Goal: Task Accomplishment & Management: Manage account settings

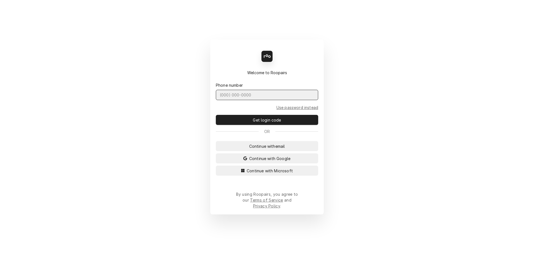
click at [286, 100] on input "Dynamic Content Wrapper" at bounding box center [267, 95] width 102 height 10
type input "[PHONE_NUMBER]"
click at [216, 115] on button "Get login code" at bounding box center [267, 120] width 102 height 10
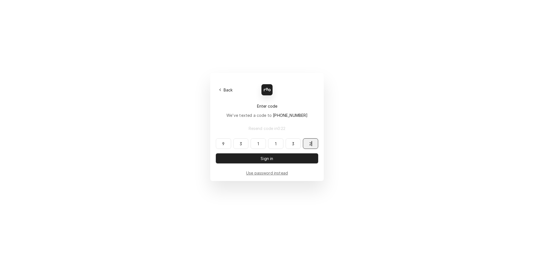
type input "931132"
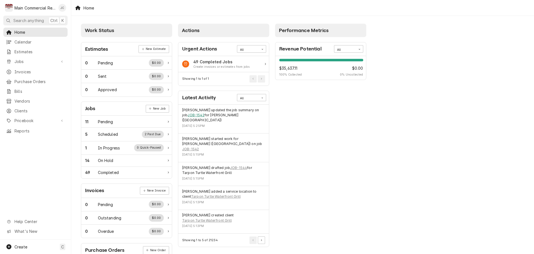
click at [188, 115] on link "JOB-1542" at bounding box center [196, 114] width 17 height 5
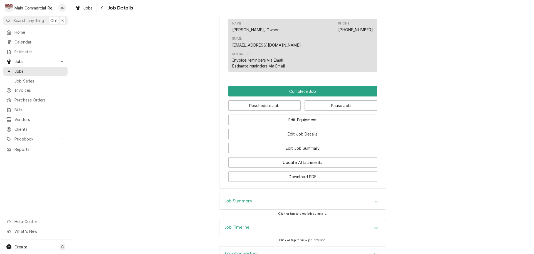
scroll to position [454, 0]
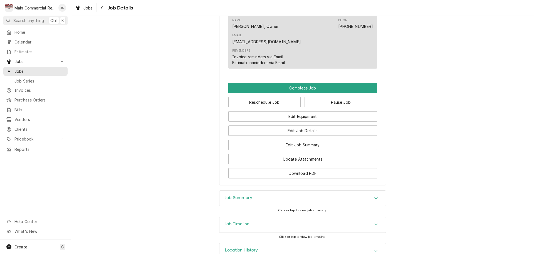
click at [370, 190] on div "Job Summary" at bounding box center [303, 198] width 166 height 16
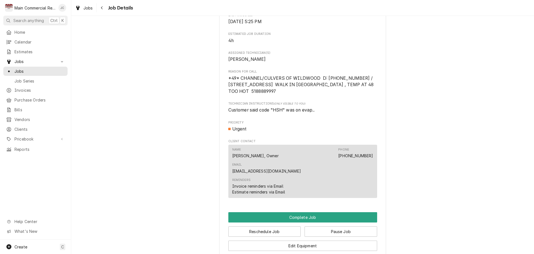
scroll to position [334, 0]
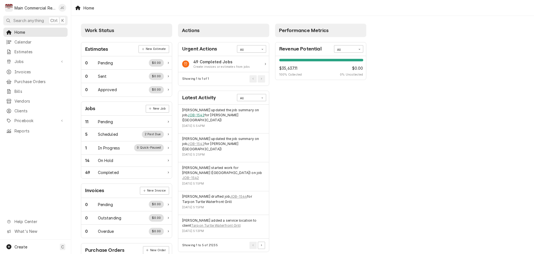
click at [194, 115] on link "JOB-1542" at bounding box center [196, 114] width 17 height 5
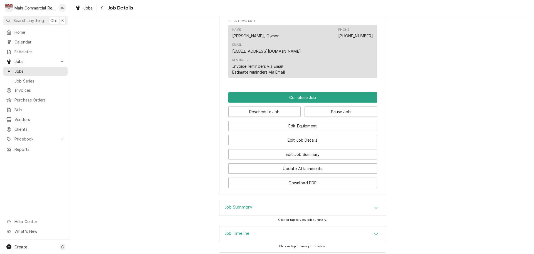
scroll to position [454, 0]
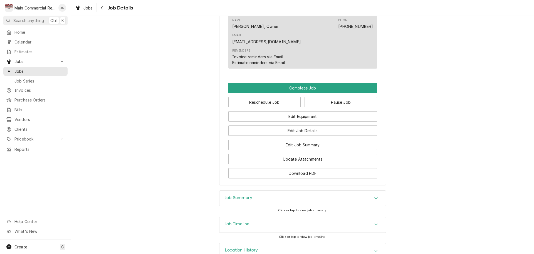
click at [346, 190] on div "Job Summary" at bounding box center [303, 198] width 166 height 16
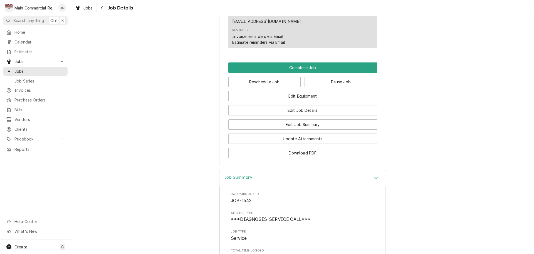
scroll to position [470, 0]
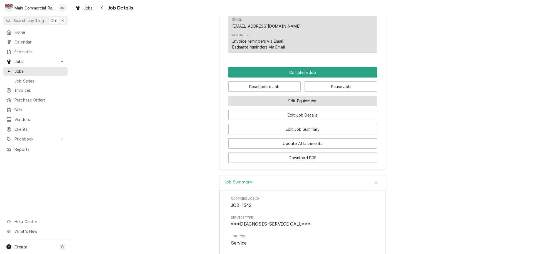
click at [308, 95] on button "Edit Equipment" at bounding box center [303, 100] width 149 height 10
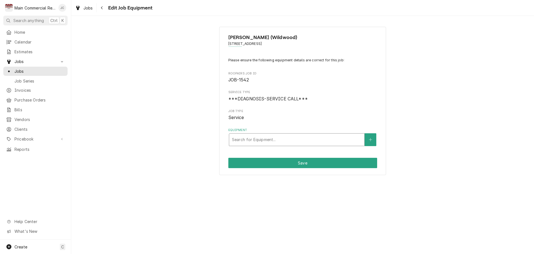
click at [305, 141] on div "Equipment" at bounding box center [297, 139] width 130 height 10
click at [186, 169] on div "Culver's (Wildwood) 5327 Sundance Trail, Wildwood, FL 34785 Please ensure the f…" at bounding box center [302, 101] width 463 height 158
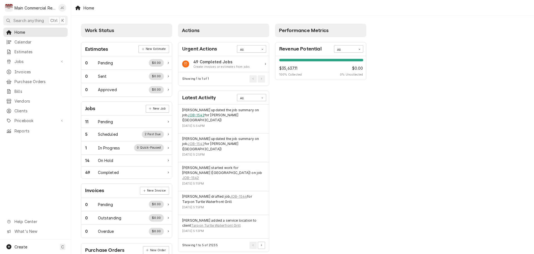
click at [194, 114] on link "JOB-1542" at bounding box center [196, 114] width 17 height 5
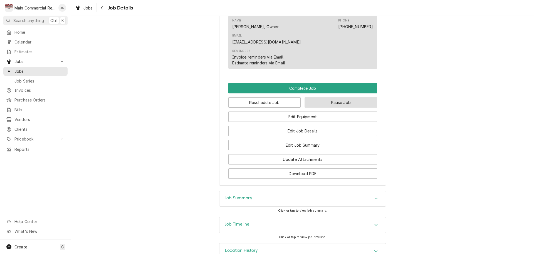
scroll to position [454, 0]
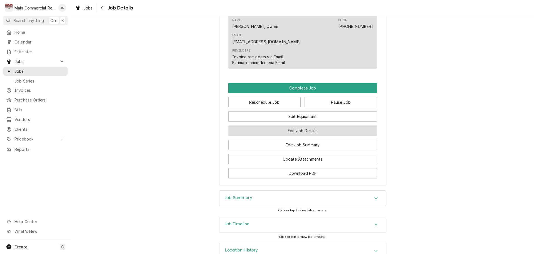
click at [312, 125] on button "Edit Job Details" at bounding box center [303, 130] width 149 height 10
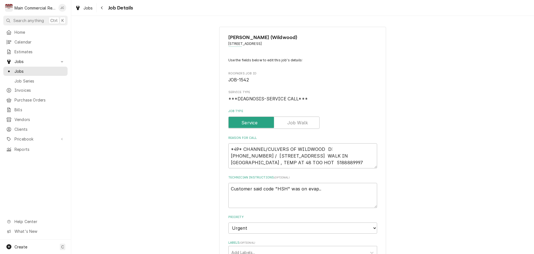
type textarea "x"
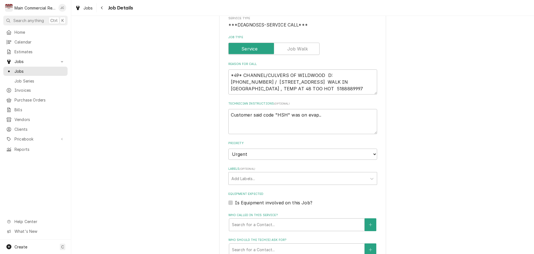
scroll to position [84, 0]
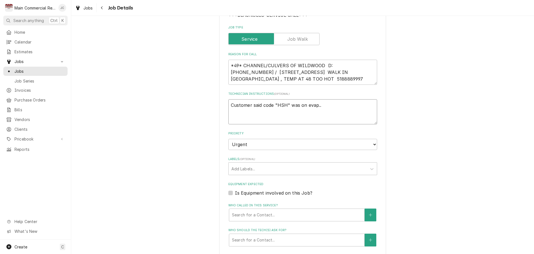
click at [339, 106] on textarea "Customer said code "HSH" was on evap.." at bounding box center [303, 111] width 149 height 25
type textarea "Customer said code "HSH" was on evap.."
paste textarea "Walk InCooler MFG: Kolpak Condensing Unit Model: PC149MZOP-3EP S/N: 410256932 *…"
type textarea "x"
type textarea "Customer said code "HSH" was on evap.. Walk InCooler MFG: Kolpak Condensing Uni…"
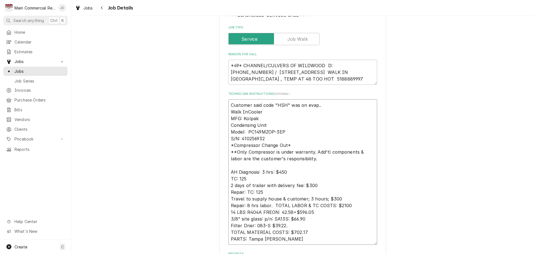
type textarea "x"
type textarea "Customer said code "HSH" was on evap.. Walk InCooler MFG: Kolpak Condensing Uni…"
type textarea "x"
type textarea "Customer said code "HSH" was on evap.. Walk InCooler MFG: Kolpak Condensing Uni…"
type textarea "x"
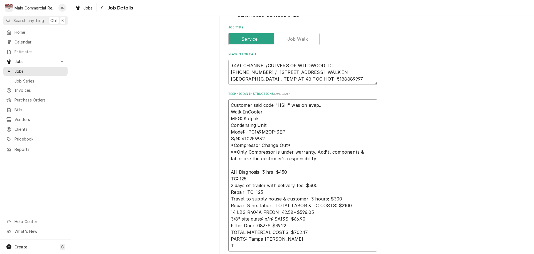
type textarea "Customer said code "HSH" was on evap.. Walk InCooler MFG: Kolpak Condensing Uni…"
type textarea "x"
type textarea "Customer said code "HSH" was on evap.. Walk InCooler MFG: Kolpak Condensing Uni…"
type textarea "x"
type textarea "Customer said code "HSH" was on evap.. Walk InCooler MFG: Kolpak Condensing Uni…"
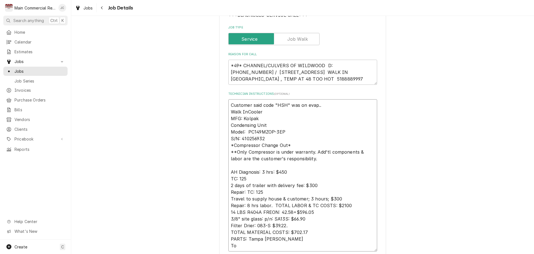
type textarea "x"
type textarea "Customer said code "HSH" was on evap.. Walk InCooler MFG: Kolpak Condensing Uni…"
type textarea "x"
type textarea "Customer said code "HSH" was on evap.. Walk InCooler MFG: Kolpak Condensing Uni…"
type textarea "x"
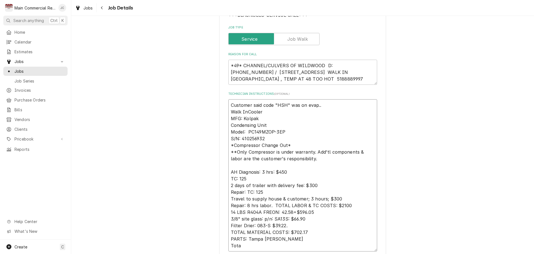
type textarea "Customer said code "HSH" was on evap.. Walk InCooler MFG: Kolpak Condensing Uni…"
type textarea "x"
type textarea "Customer said code "HSH" was on evap.. Walk InCooler MFG: Kolpak Condensing Uni…"
type textarea "x"
type textarea "Customer said code "HSH" was on evap.. Walk InCooler MFG: Kolpak Condensing Uni…"
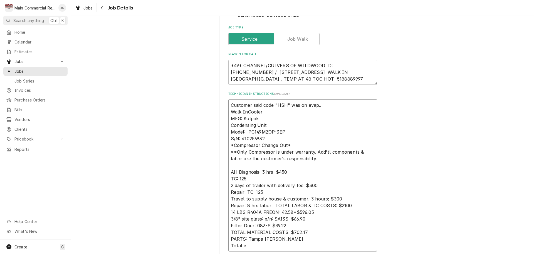
type textarea "x"
type textarea "Customer said code "HSH" was on evap.. Walk InCooler MFG: Kolpak Condensing Uni…"
type textarea "x"
type textarea "Customer said code "HSH" was on evap.. Walk InCooler MFG: Kolpak Condensing Uni…"
type textarea "x"
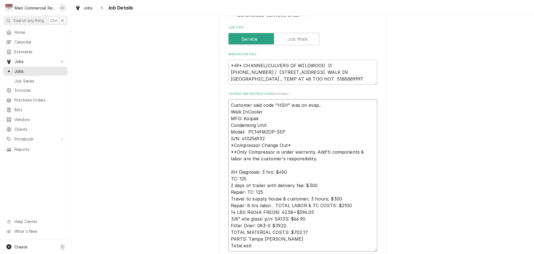
type textarea "Customer said code "HSH" was on evap.. Walk InCooler MFG: Kolpak Condensing Uni…"
type textarea "x"
type textarea "Customer said code "HSH" was on evap.. Walk InCooler MFG: Kolpak Condensing Uni…"
type textarea "x"
type textarea "Customer said code "HSH" was on evap.. Walk InCooler MFG: Kolpak Condensing Uni…"
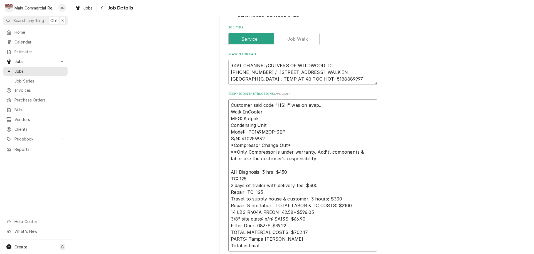
type textarea "x"
type textarea "Customer said code "HSH" was on evap.. Walk InCooler MFG: Kolpak Condensing Uni…"
type textarea "x"
type textarea "Customer said code "HSH" was on evap.. Walk InCooler MFG: Kolpak Condensing Uni…"
type textarea "x"
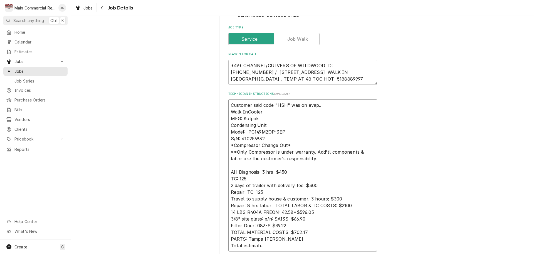
type textarea "Customer said code "HSH" was on evap.. Walk InCooler MFG: Kolpak Condensing Uni…"
type textarea "x"
type textarea "Customer said code "HSH" was on evap.. Walk InCooler MFG: Kolpak Condensing Uni…"
type textarea "x"
type textarea "Customer said code "HSH" was on evap.. Walk InCooler MFG: Kolpak Condensing Uni…"
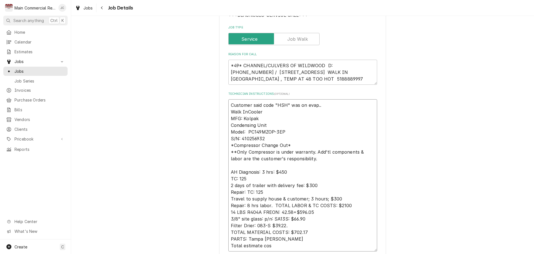
type textarea "x"
type textarea "Customer said code "HSH" was on evap.. Walk InCooler MFG: Kolpak Condensing Uni…"
type textarea "x"
type textarea "Customer said code "HSH" was on evap.. Walk InCooler MFG: Kolpak Condensing Uni…"
type textarea "x"
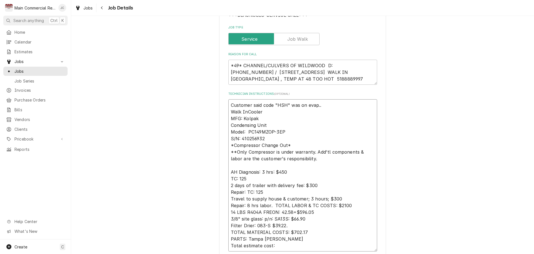
type textarea "Customer said code "HSH" was on evap.. Walk InCooler MFG: Kolpak Condensing Uni…"
type textarea "x"
type textarea "Customer said code "HSH" was on evap.. Walk InCooler MFG: Kolpak Condensing Uni…"
type textarea "x"
type textarea "Customer said code "HSH" was on evap.. Walk InCooler MFG: Kolpak Condensing Uni…"
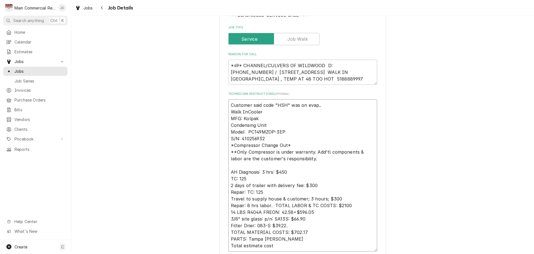
type textarea "x"
type textarea "Customer said code "HSH" was on evap.. Walk InCooler MFG: Kolpak Condensing Uni…"
type textarea "x"
type textarea "Customer said code "HSH" was on evap.. Walk InCooler MFG: Kolpak Condensing Uni…"
type textarea "x"
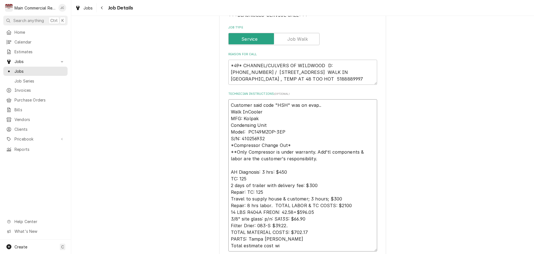
type textarea "Customer said code "HSH" was on evap.. Walk InCooler MFG: Kolpak Condensing Uni…"
type textarea "x"
type textarea "Customer said code "HSH" was on evap.. Walk InCooler MFG: Kolpak Condensing Uni…"
type textarea "x"
type textarea "Customer said code "HSH" was on evap.. Walk InCooler MFG: Kolpak Condensing Uni…"
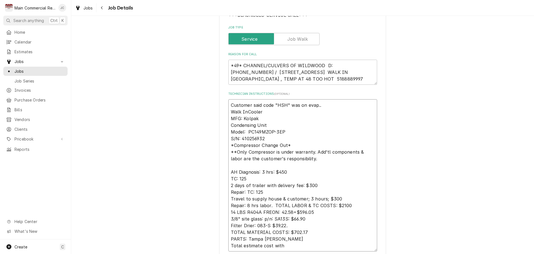
type textarea "x"
type textarea "Customer said code "HSH" was on evap.. Walk InCooler MFG: Kolpak Condensing Uni…"
type textarea "x"
type textarea "Customer said code "HSH" was on evap.. Walk InCooler MFG: Kolpak Condensing Uni…"
type textarea "x"
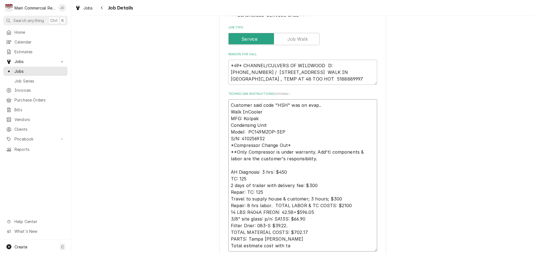
type textarea "Customer said code "HSH" was on evap.. Walk InCooler MFG: Kolpak Condensing Uni…"
type textarea "x"
type textarea "Customer said code "HSH" was on evap.. Walk InCooler MFG: Kolpak Condensing Uni…"
type textarea "x"
type textarea "Customer said code "HSH" was on evap.. Walk InCooler MFG: Kolpak Condensing Uni…"
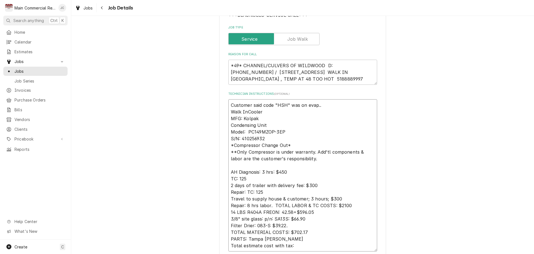
type textarea "x"
type textarea "Customer said code "HSH" was on evap.. Walk InCooler MFG: Kolpak Condensing Uni…"
type textarea "x"
type textarea "Customer said code "HSH" was on evap.. Walk InCooler MFG: Kolpak Condensing Uni…"
type textarea "x"
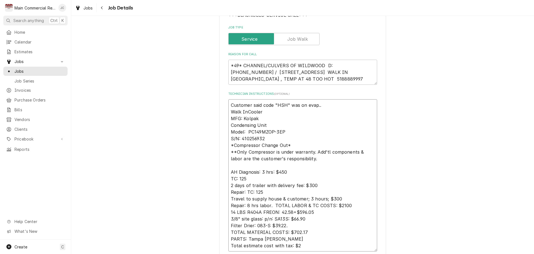
type textarea "Customer said code "HSH" was on evap.. Walk InCooler MFG: Kolpak Condensing Uni…"
type textarea "x"
type textarea "Customer said code "HSH" was on evap.. Walk InCooler MFG: Kolpak Condensing Uni…"
type textarea "x"
type textarea "Customer said code "HSH" was on evap.. Walk InCooler MFG: Kolpak Condensing Uni…"
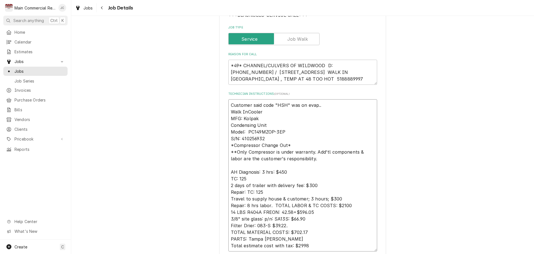
type textarea "x"
type textarea "Customer said code "HSH" was on evap.. Walk InCooler MFG: Kolpak Condensing Uni…"
type textarea "x"
type textarea "Customer said code "HSH" was on evap.. Walk InCooler MFG: Kolpak Condensing Uni…"
type textarea "x"
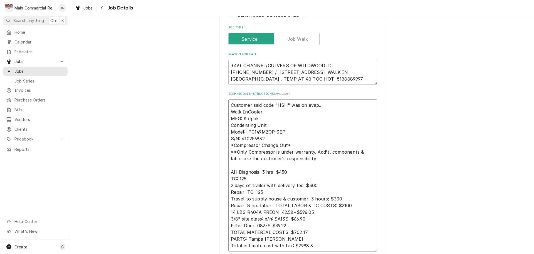
type textarea "Customer said code "HSH" was on evap.. Walk InCooler MFG: Kolpak Condensing Uni…"
click at [229, 103] on textarea "Customer said code "HSH" was on evap.. Walk InCooler MFG: Kolpak Condensing Uni…" at bounding box center [303, 175] width 149 height 152
type textarea "x"
type textarea "Customer said code "HSH" was on evap.. Walk InCooler MFG: Kolpak Condensing Uni…"
type textarea "x"
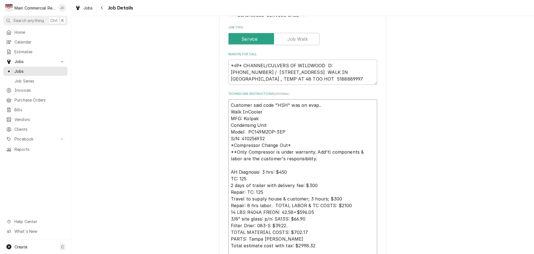
type textarea "E Customer said code "HSH" was on evap.. Walk InCooler MFG: Kolpak Condensing U…"
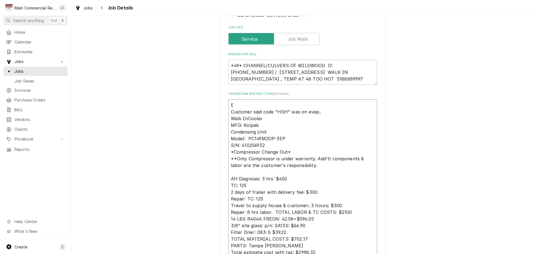
type textarea "x"
type textarea "Es Customer said code "HSH" was on evap.. Walk InCooler MFG: Kolpak Condensing …"
type textarea "x"
type textarea "E Customer said code "HSH" was on evap.. Walk InCooler MFG: Kolpak Condensing U…"
type textarea "x"
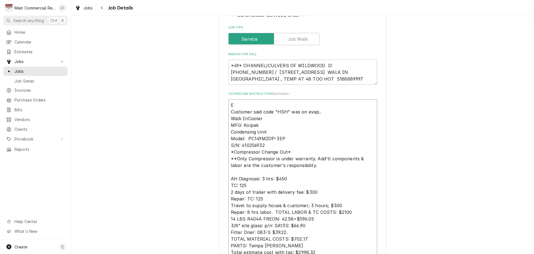
type textarea "Customer said code "HSH" was on evap.. Walk InCooler MFG: Kolpak Condensing Uni…"
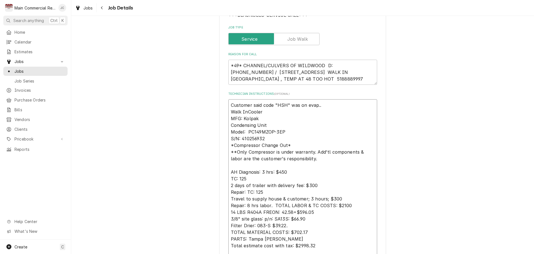
type textarea "x"
type textarea "Q Customer said code "HSH" was on evap.. Walk InCooler MFG: Kolpak Condensing U…"
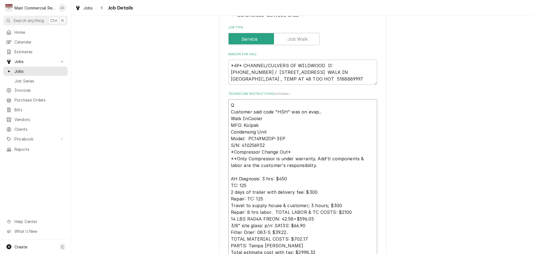
type textarea "x"
type textarea "Q- Customer said code "HSH" was on evap.. Walk InCooler MFG: Kolpak Condensing …"
type textarea "x"
type textarea "Q-3 Customer said code "HSH" was on evap.. Walk InCooler MFG: Kolpak Condensing…"
type textarea "x"
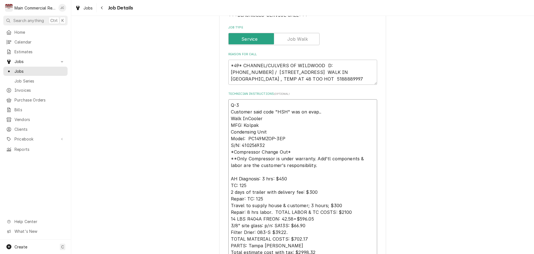
type textarea "Q-38 Customer said code "HSH" was on evap.. Walk InCooler MFG: Kolpak Condensin…"
type textarea "x"
type textarea "Q-388 Customer said code "HSH" was on evap.. Walk InCooler MFG: Kolpak Condensi…"
type textarea "x"
type textarea "Q-3885 Customer said code "HSH" was on evap.. Walk InCooler MFG: Kolpak Condens…"
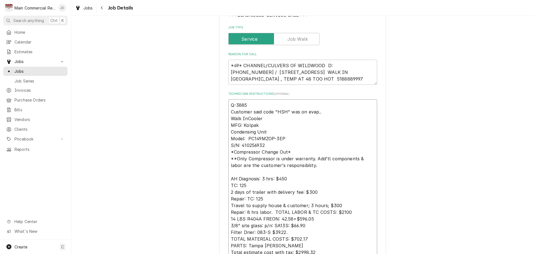
type textarea "x"
type textarea "Q-3885* Customer said code "HSH" was on evap.. Walk InCooler MFG: Kolpak Conden…"
type textarea "x"
type textarea "Q-3885*J Customer said code "HSH" was on evap.. Walk InCooler MFG: Kolpak Conde…"
type textarea "x"
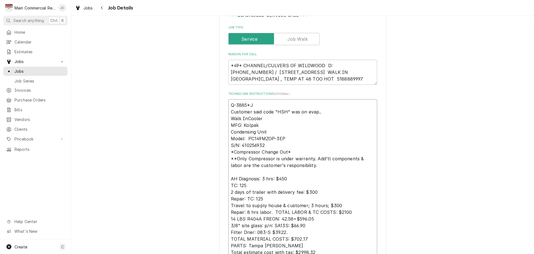
type textarea "Q-3885*JC Customer said code "HSH" was on evap.. Walk InCooler MFG: Kolpak Cond…"
type textarea "x"
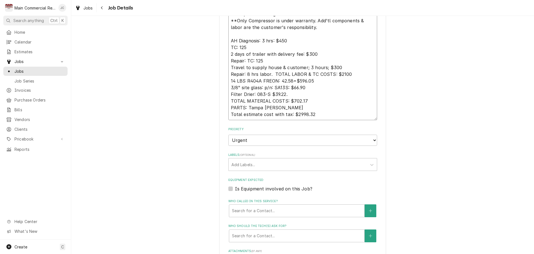
scroll to position [236, 0]
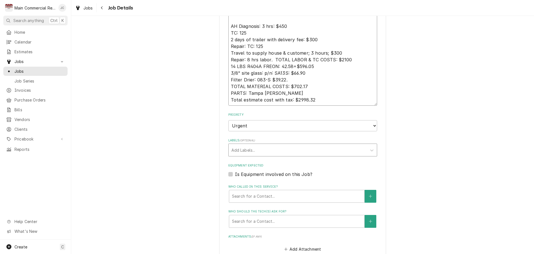
type textarea "Q-3885*JC Customer said code "HSH" was on evap.. Walk InCooler MFG: Kolpak Cond…"
click at [288, 148] on div "Labels" at bounding box center [298, 150] width 133 height 10
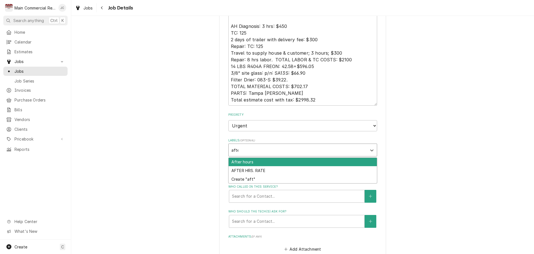
type input "after"
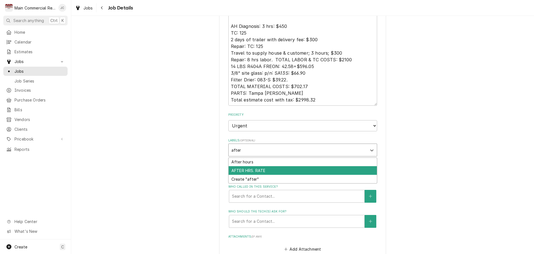
click at [278, 170] on div "AFTER HRS. RATE" at bounding box center [303, 170] width 148 height 9
type textarea "x"
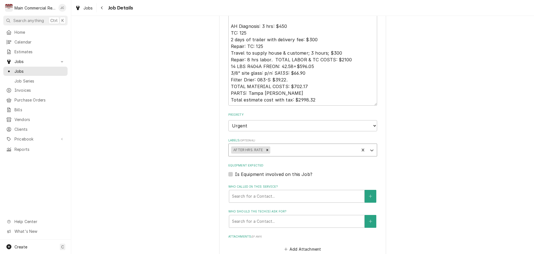
type textarea "x"
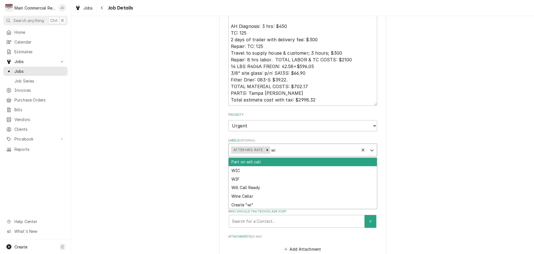
type input "wic"
click at [266, 161] on div "WIC" at bounding box center [303, 162] width 148 height 9
type textarea "x"
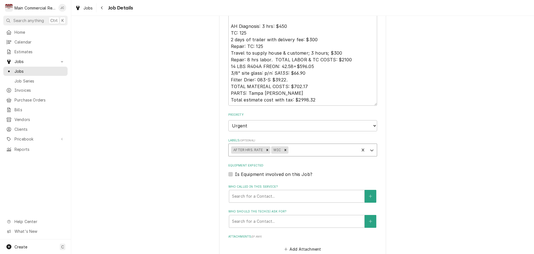
type textarea "x"
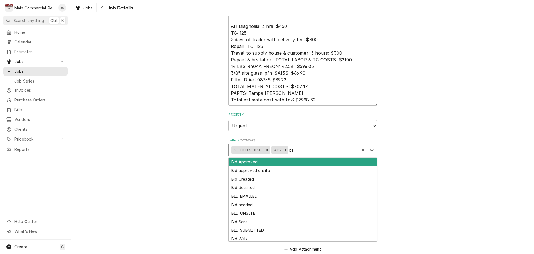
type input "bid"
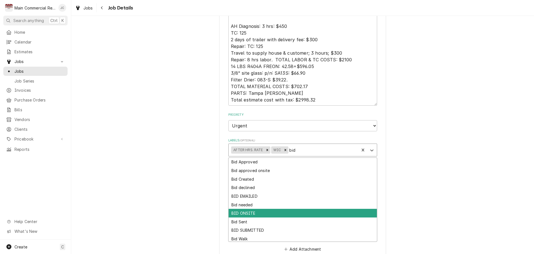
click at [249, 212] on div "BID ONSITE" at bounding box center [303, 213] width 148 height 9
type textarea "x"
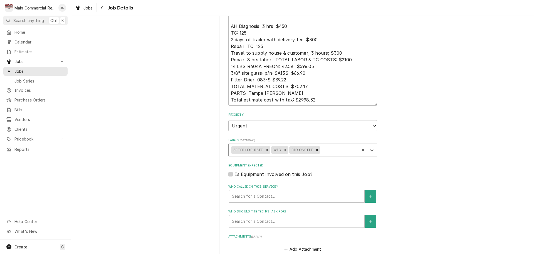
scroll to position [347, 0]
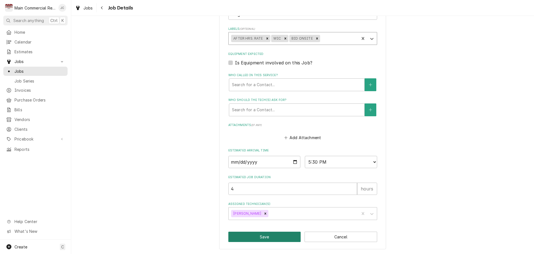
click at [285, 235] on button "Save" at bounding box center [265, 236] width 73 height 10
type textarea "x"
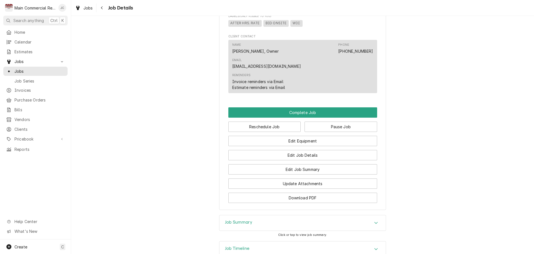
scroll to position [619, 0]
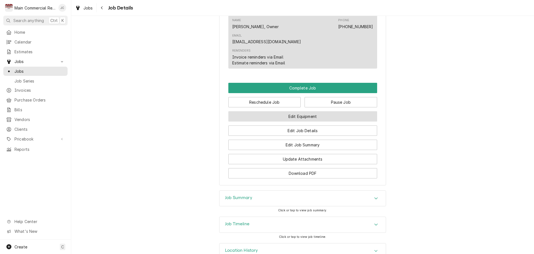
click at [313, 111] on button "Edit Equipment" at bounding box center [303, 116] width 149 height 10
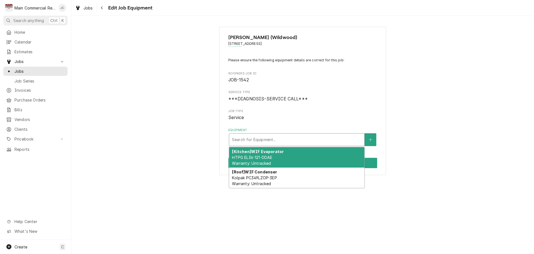
click at [309, 138] on div "Equipment" at bounding box center [297, 139] width 130 height 10
click at [380, 114] on div "Culver's (Wildwood) 5327 Sundance Trail, Wildwood, FL 34785 Please ensure the f…" at bounding box center [302, 101] width 167 height 148
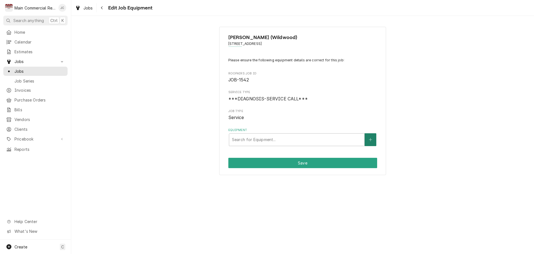
click at [371, 141] on icon "Create New Equipment" at bounding box center [370, 140] width 3 height 4
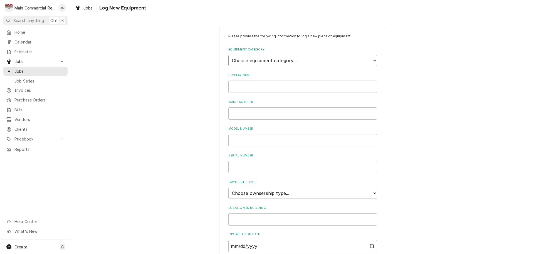
click at [265, 61] on select "Choose equipment category... Cooking Equipment Ice Machines Ovens and Ranges Co…" at bounding box center [303, 60] width 149 height 11
select select "8"
click at [229, 55] on select "Choose equipment category... Cooking Equipment Ice Machines Ovens and Ranges Co…" at bounding box center [303, 60] width 149 height 11
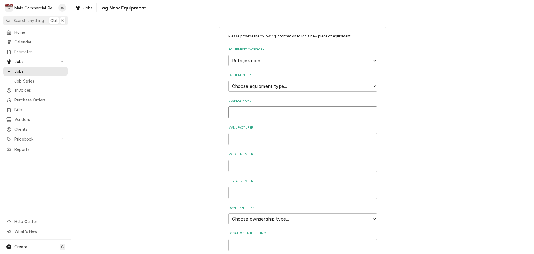
click at [243, 113] on input "Display Name" at bounding box center [303, 112] width 149 height 12
drag, startPoint x: 245, startPoint y: 113, endPoint x: 237, endPoint y: 112, distance: 8.4
click at [237, 112] on input "Kolpak WIC" at bounding box center [303, 112] width 149 height 12
type input "WIC"
click at [240, 136] on input "Manufacturer" at bounding box center [303, 139] width 149 height 12
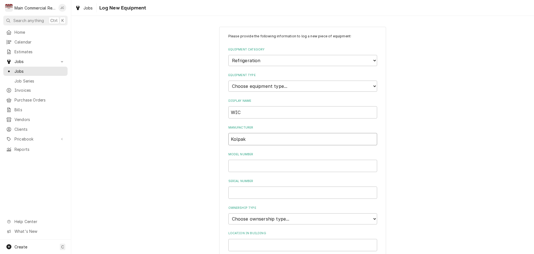
type input "Kolpak"
drag, startPoint x: 254, startPoint y: 171, endPoint x: 248, endPoint y: 167, distance: 7.3
click at [254, 170] on input "Model Number" at bounding box center [303, 166] width 149 height 12
click at [251, 113] on input "WIC" at bounding box center [303, 112] width 149 height 12
type input "WIC - C/U"
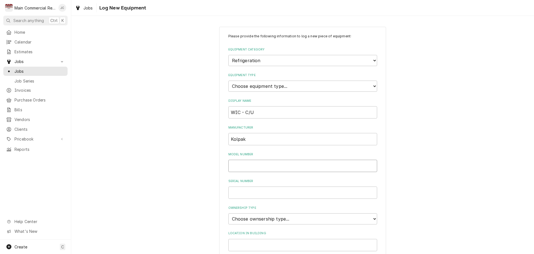
click at [247, 164] on input "Model Number" at bounding box center [303, 166] width 149 height 12
click at [246, 167] on input "Model Number" at bounding box center [303, 166] width 149 height 12
paste input "PC149MZOP-3EP"
type input "PC149MZOP-3EP"
click at [247, 191] on input "Serial Number" at bounding box center [303, 192] width 149 height 12
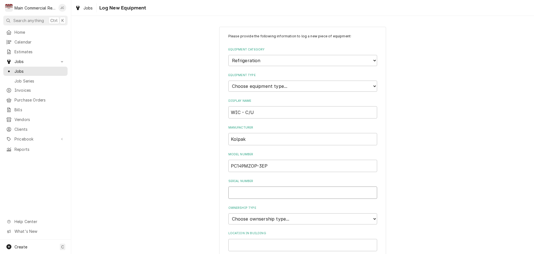
paste input "410256932"
type input "410256932"
click at [306, 222] on select "Choose ownsership type... Unknown Owned Leased Rented" at bounding box center [303, 218] width 149 height 11
select select "1"
click at [229, 213] on select "Choose ownsership type... Unknown Owned Leased Rented" at bounding box center [303, 218] width 149 height 11
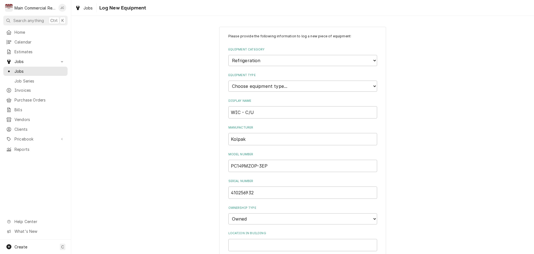
click at [442, 205] on div "Please provide the following information to log a new piece of equipment: Equip…" at bounding box center [302, 199] width 463 height 354
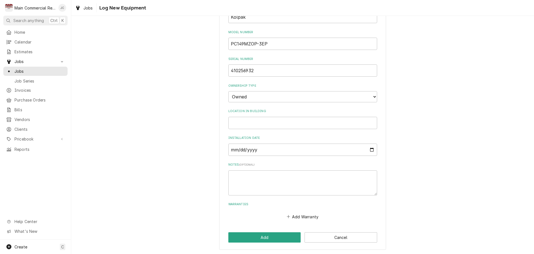
scroll to position [122, 0]
click at [297, 215] on button "Add Warranty" at bounding box center [303, 216] width 34 height 8
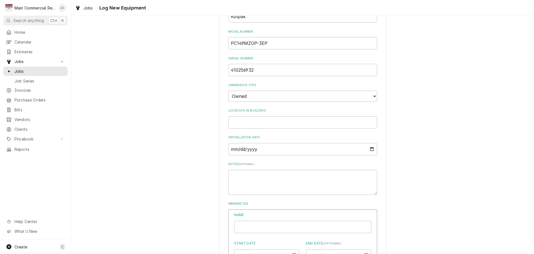
type textarea "x"
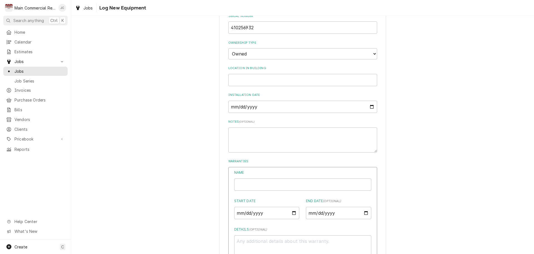
scroll to position [206, 0]
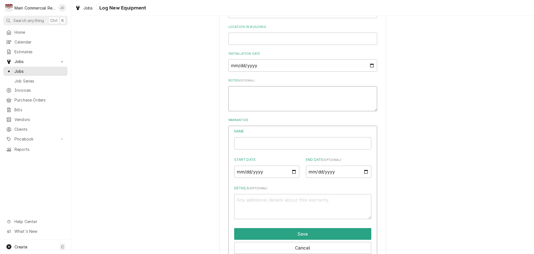
click at [288, 103] on textarea "Notes ( optional )" at bounding box center [303, 98] width 149 height 25
type textarea "1"
type textarea "x"
type textarea "1/"
type textarea "x"
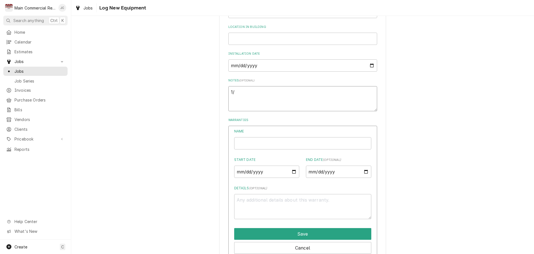
type textarea "1/8"
type textarea "x"
type textarea "1/8/"
type textarea "x"
type textarea "1/8/2"
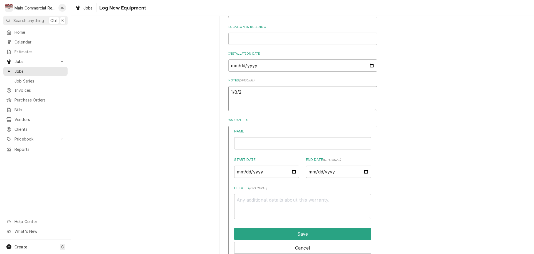
type textarea "x"
type textarea "1/8/25"
type textarea "x"
type textarea "1/8/25:"
type textarea "x"
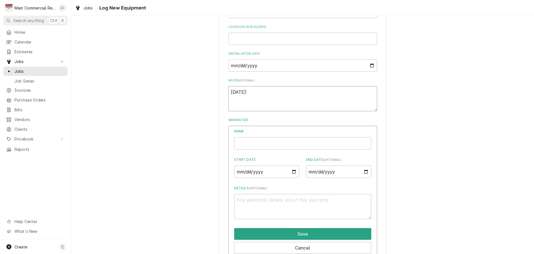
type textarea "1/8/25: S"
type textarea "x"
type textarea "1/8/25:"
type textarea "x"
type textarea "10/8/25:"
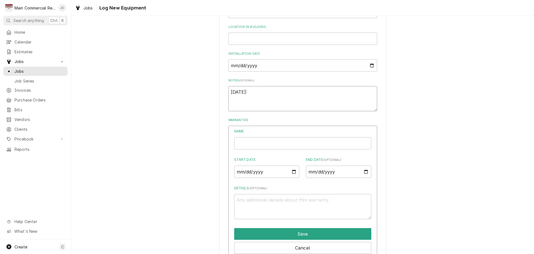
type textarea "x"
type textarea "10/8/25:"
type textarea "x"
type textarea "10/8/25: C"
type textarea "x"
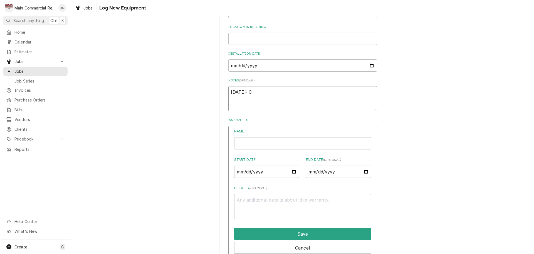
type textarea "10/8/25: Co"
type textarea "x"
type textarea "10/8/25: Com"
type textarea "x"
type textarea "10/8/25: Comp"
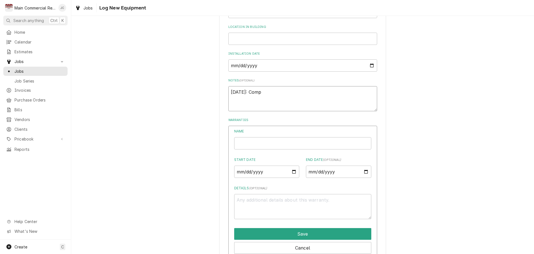
type textarea "x"
type textarea "10/8/25: Compr"
type textarea "x"
type textarea "10/8/25: Compre"
type textarea "x"
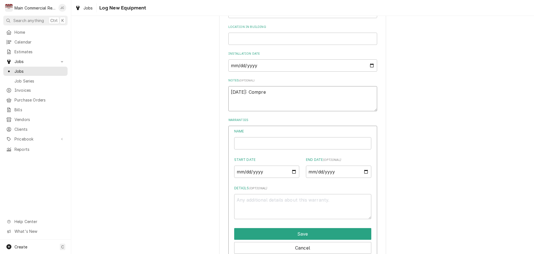
type textarea "10/8/25: Compres"
type textarea "x"
type textarea "10/8/25: Compress"
type textarea "x"
type textarea "10/8/25: Compresso"
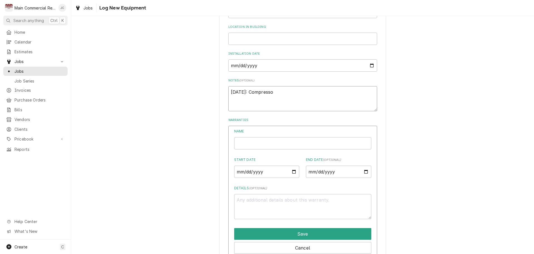
type textarea "x"
type textarea "10/8/25: Compressor"
type textarea "x"
type textarea "10/8/25: Compressor"
type textarea "x"
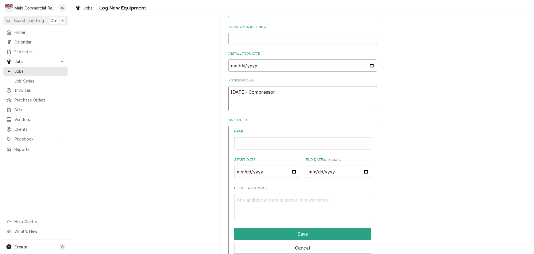
type textarea "10/8/25: Compressor o"
type textarea "x"
type textarea "10/8/25: Compressor on"
type textarea "x"
type textarea "10/8/25: Compressor onl"
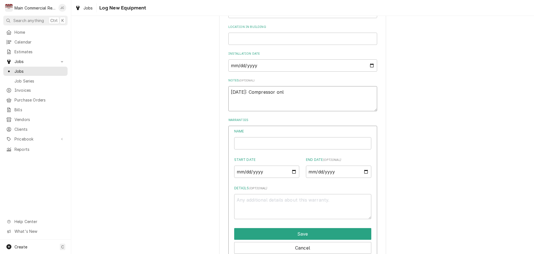
type textarea "x"
type textarea "10/8/25: Compressor only"
type textarea "x"
type textarea "10/8/25: Compressor only"
type textarea "x"
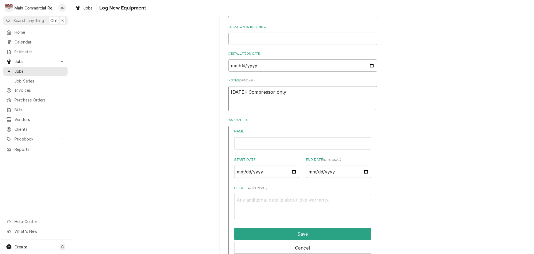
type textarea "10/8/25: Compressor only s"
type textarea "x"
type textarea "10/8/25: Compressor only st"
type textarea "x"
type textarea "10/8/25: Compressor only sti"
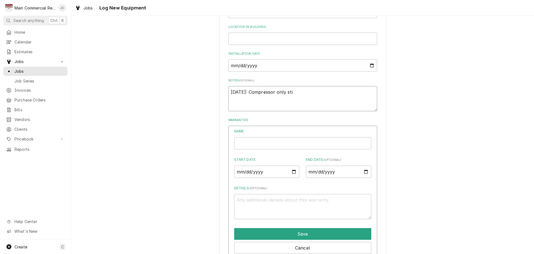
type textarea "x"
type textarea "10/8/25: Compressor only stil"
type textarea "x"
type textarea "10/8/25: Compressor only still"
type textarea "x"
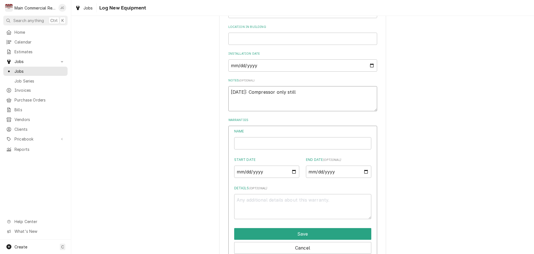
type textarea "10/8/25: Compressor only still"
type textarea "x"
type textarea "10/8/25: Compressor only still un"
type textarea "x"
type textarea "10/8/25: Compressor only still und"
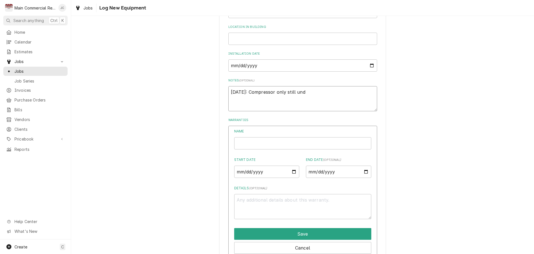
type textarea "x"
type textarea "10/8/25: Compressor only still unde"
type textarea "x"
type textarea "10/8/25: Compressor only still under"
type textarea "x"
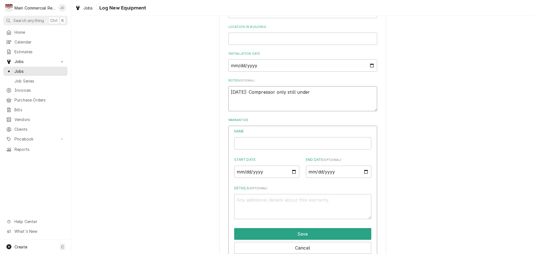
type textarea "10/8/25: Compressor only still under"
type textarea "x"
type textarea "10/8/25: Compressor only still under w"
type textarea "x"
type textarea "10/8/25: Compressor only still under wa"
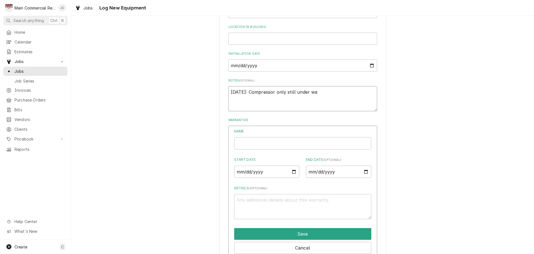
type textarea "x"
type textarea "10/8/25: Compressor only still under war"
type textarea "x"
type textarea "10/8/25: Compressor only still under warr"
type textarea "x"
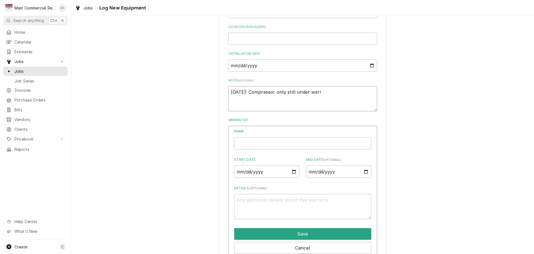
type textarea "10/8/25: Compressor only still under warra"
type textarea "x"
type textarea "10/8/25: Compressor only still under warran"
type textarea "x"
type textarea "10/8/25: Compressor only still under warrant"
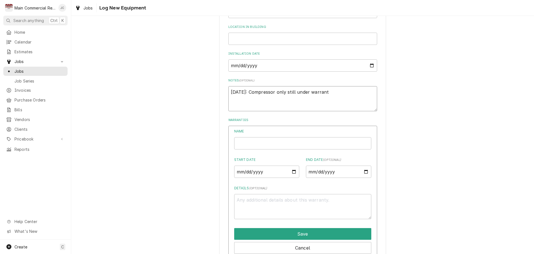
type textarea "x"
type textarea "10/8/25: Compressor only still under warranty"
type textarea "x"
type textarea "10/8/25: Compressor only still under warranty*"
type textarea "x"
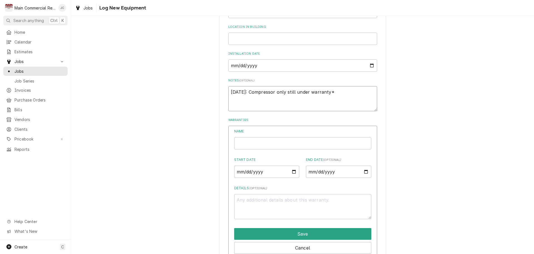
type textarea "10/8/25: Compressor only still under warranty*J"
type textarea "x"
type textarea "10/8/25: Compressor only still under warranty*JC"
type textarea "x"
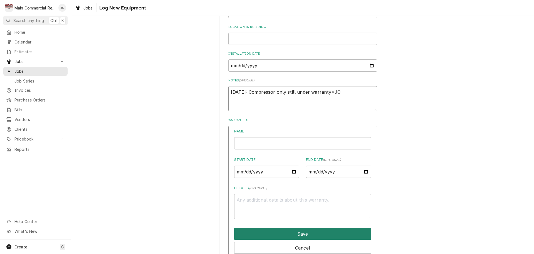
type textarea "10/8/25: Compressor only still under warranty*JC"
click at [312, 233] on button "Save" at bounding box center [302, 234] width 137 height 12
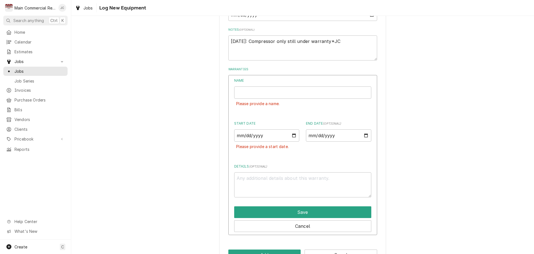
scroll to position [274, 0]
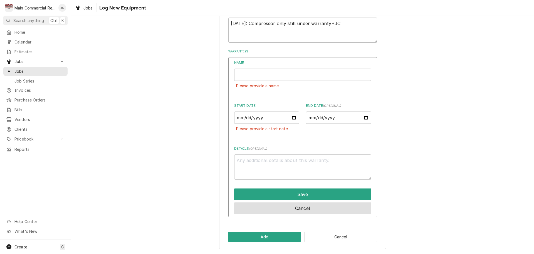
click at [300, 209] on button "Cancel" at bounding box center [302, 208] width 137 height 12
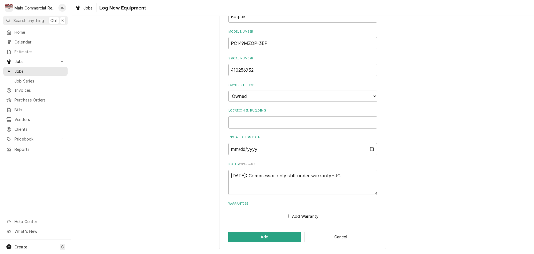
scroll to position [122, 0]
click at [263, 237] on button "Add" at bounding box center [265, 236] width 73 height 10
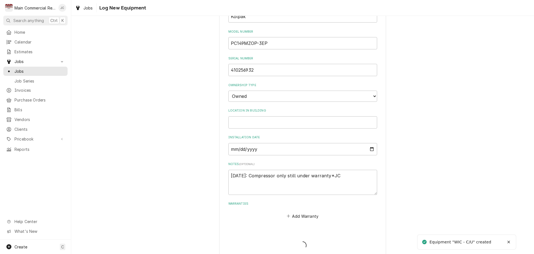
type textarea "x"
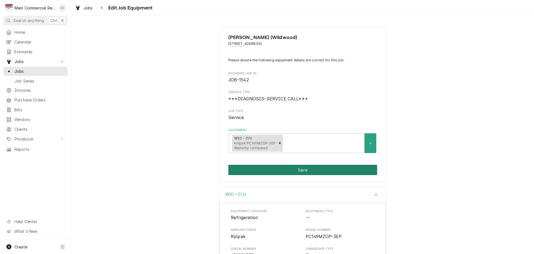
click at [301, 173] on button "Save" at bounding box center [303, 170] width 149 height 10
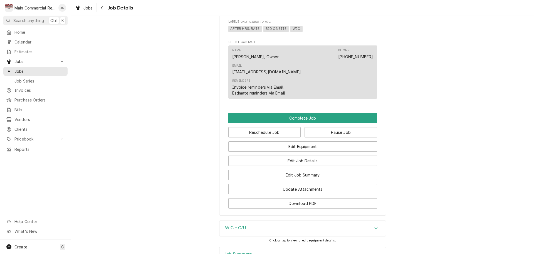
scroll to position [646, 0]
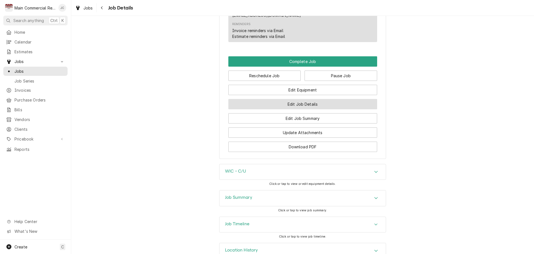
click at [295, 99] on button "Edit Job Details" at bounding box center [303, 104] width 149 height 10
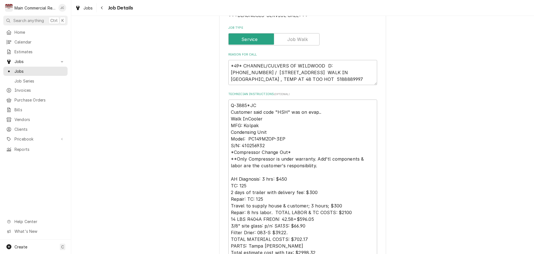
scroll to position [82, 0]
click at [229, 104] on textarea "Q-3885*JC Customer said code "HSH" was on evap.. Walk InCooler MFG: Kolpak Cond…" at bounding box center [303, 179] width 149 height 159
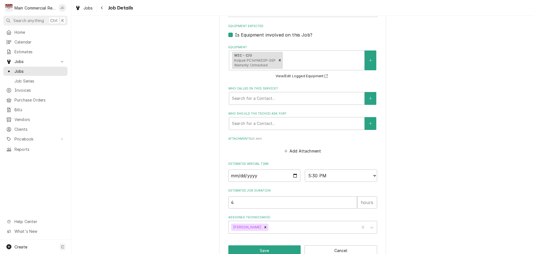
scroll to position [389, 0]
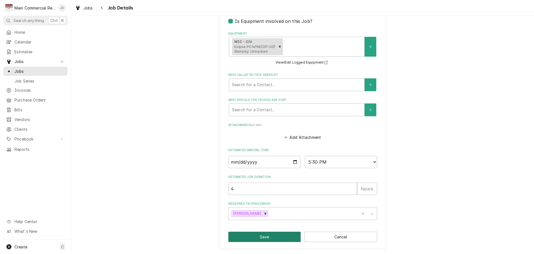
click at [253, 235] on button "Save" at bounding box center [265, 236] width 73 height 10
type textarea "x"
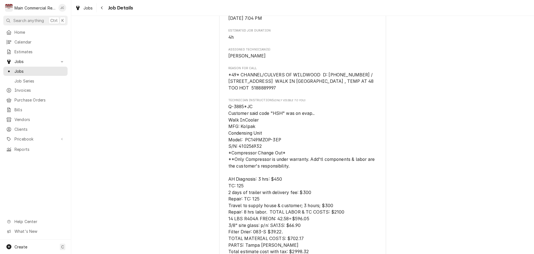
scroll to position [362, 0]
